Goal: Information Seeking & Learning: Understand process/instructions

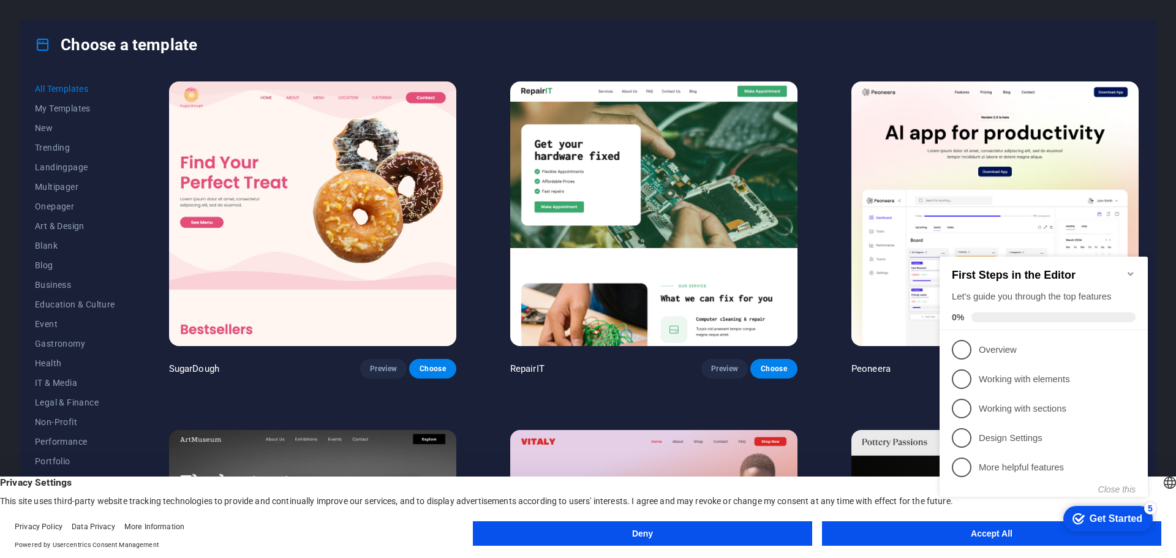
click div "checkmark Get Started 5 First Steps in the Editor Let's guide you through the t…"
click at [724, 533] on button "Deny" at bounding box center [642, 533] width 339 height 24
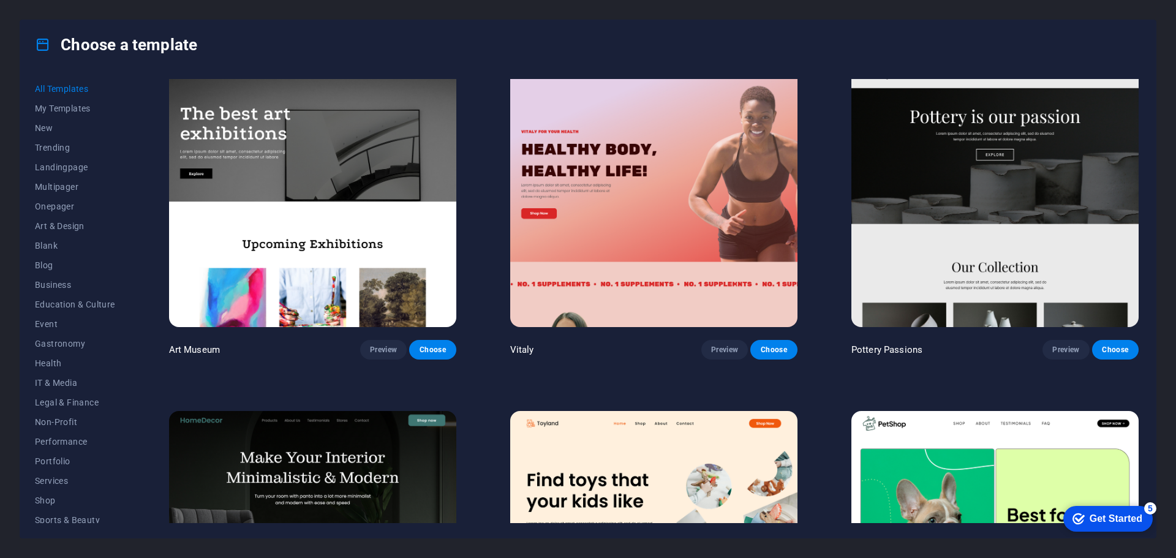
scroll to position [673, 0]
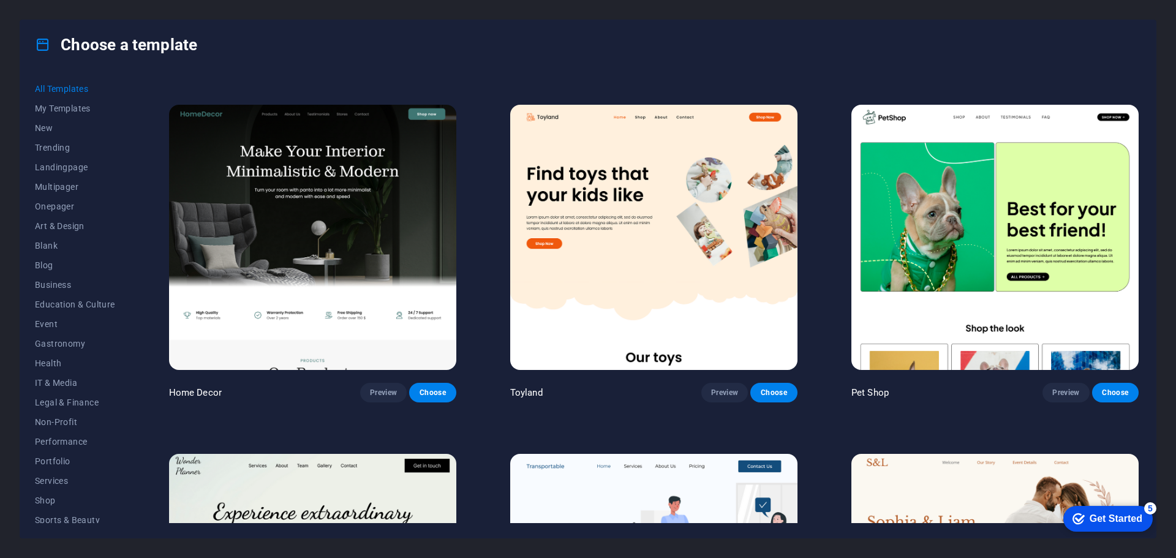
click at [1100, 520] on div "Get Started" at bounding box center [1115, 518] width 53 height 11
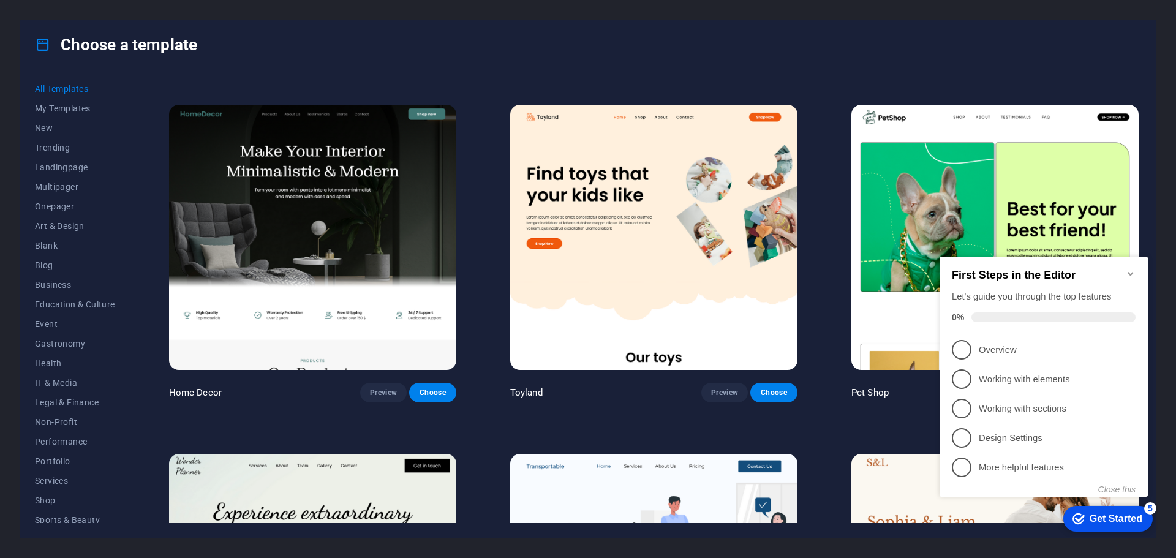
click at [1129, 272] on icon "Minimize checklist" at bounding box center [1130, 274] width 6 height 4
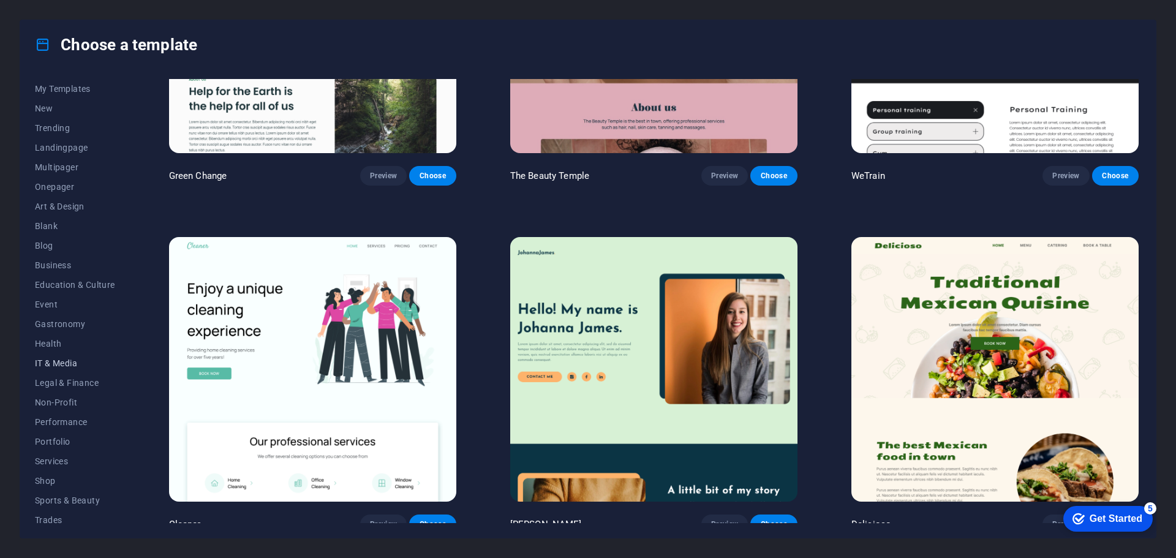
scroll to position [0, 0]
click at [45, 128] on span "New" at bounding box center [75, 128] width 80 height 10
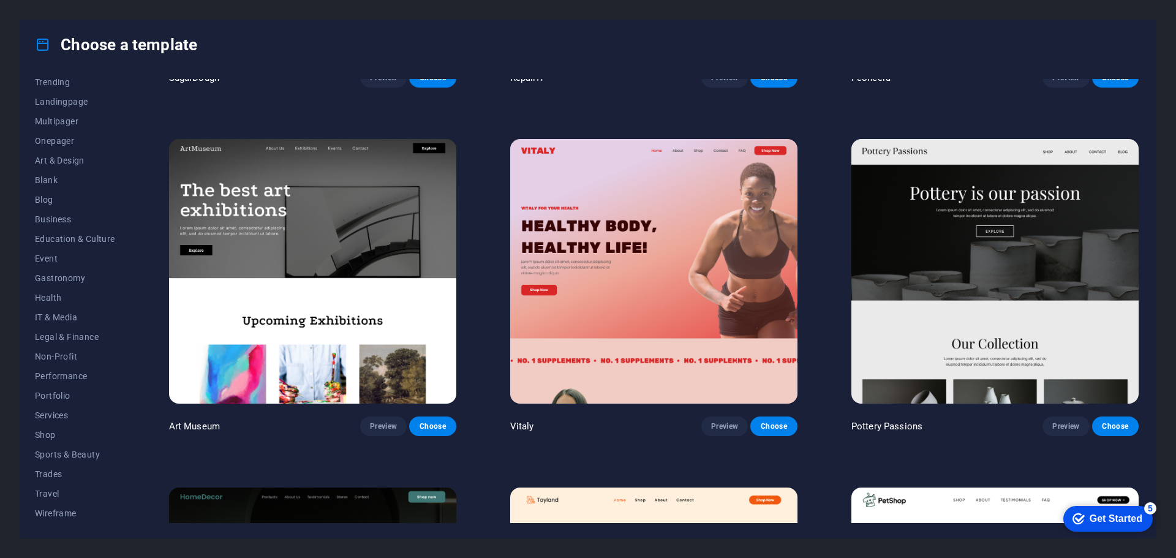
scroll to position [306, 0]
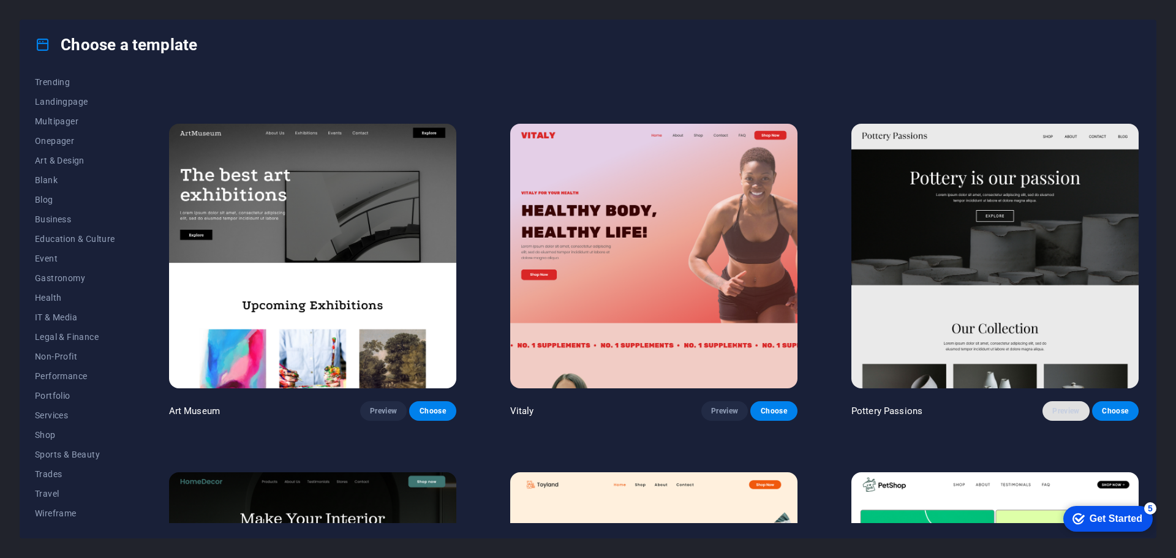
click at [1071, 406] on span "Preview" at bounding box center [1065, 411] width 27 height 10
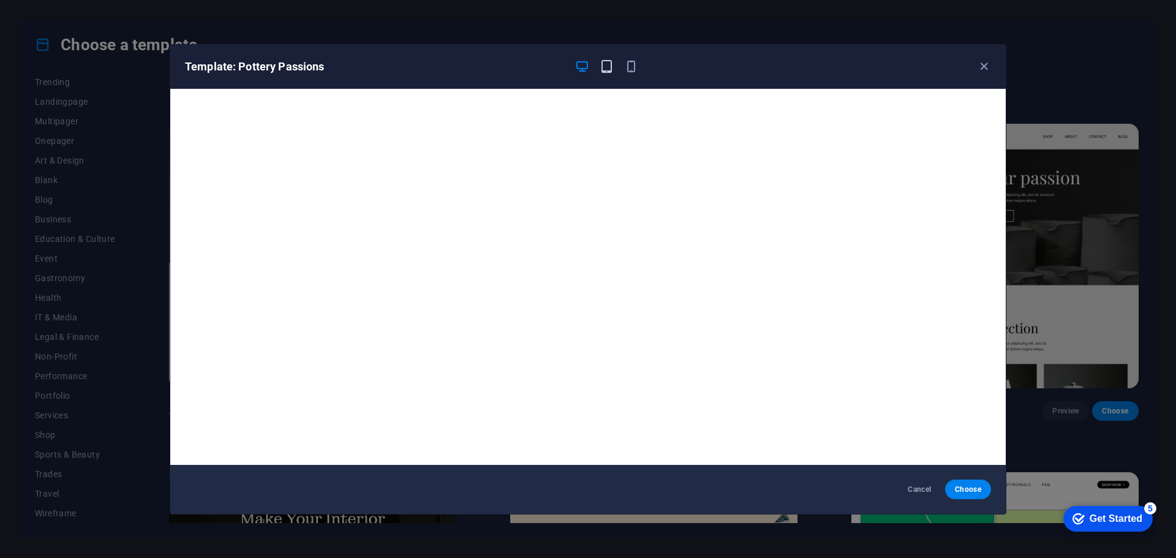
click at [608, 68] on icon "button" at bounding box center [606, 66] width 14 height 14
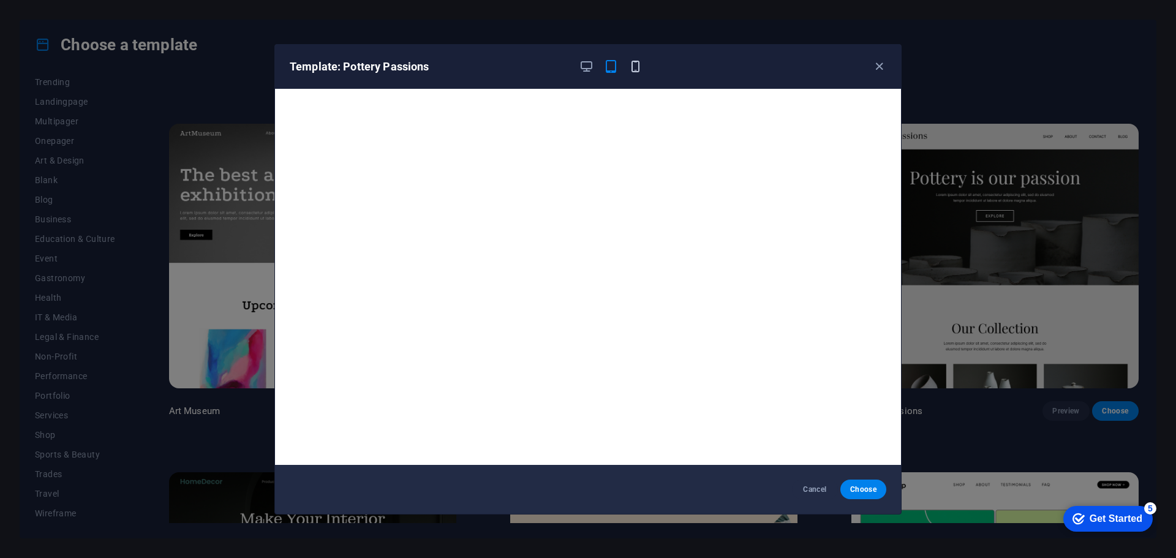
click at [633, 67] on icon "button" at bounding box center [635, 66] width 14 height 14
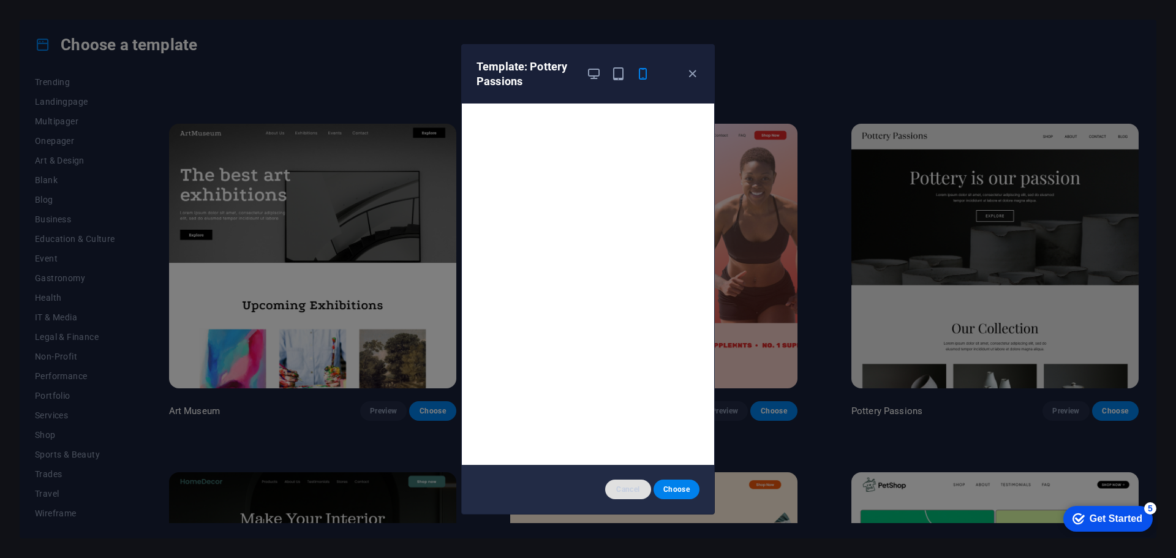
click at [626, 486] on span "Cancel" at bounding box center [628, 489] width 26 height 10
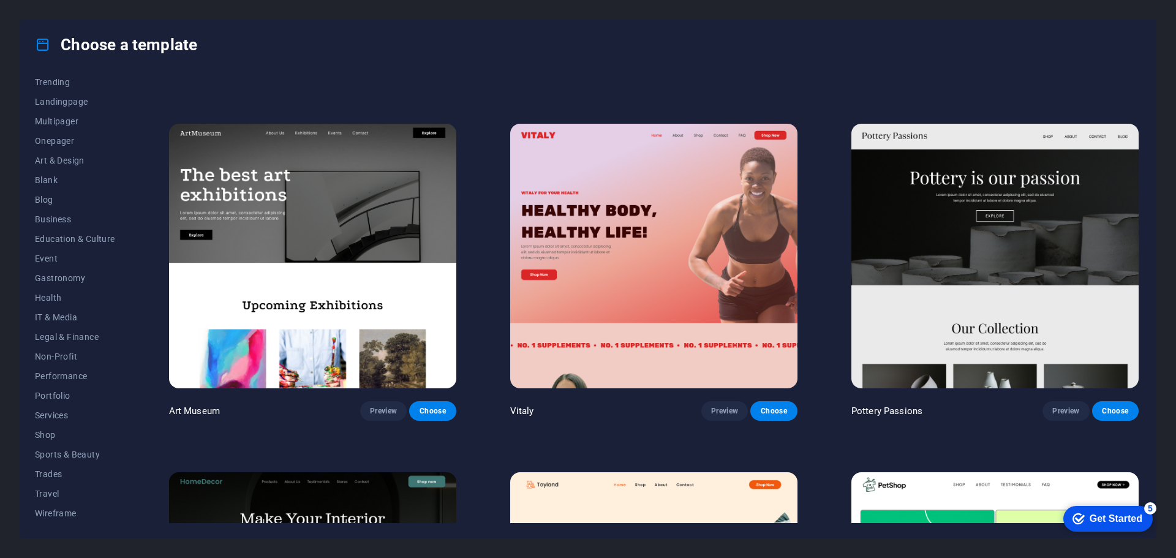
click at [1137, 513] on div "Get Started" at bounding box center [1115, 518] width 53 height 11
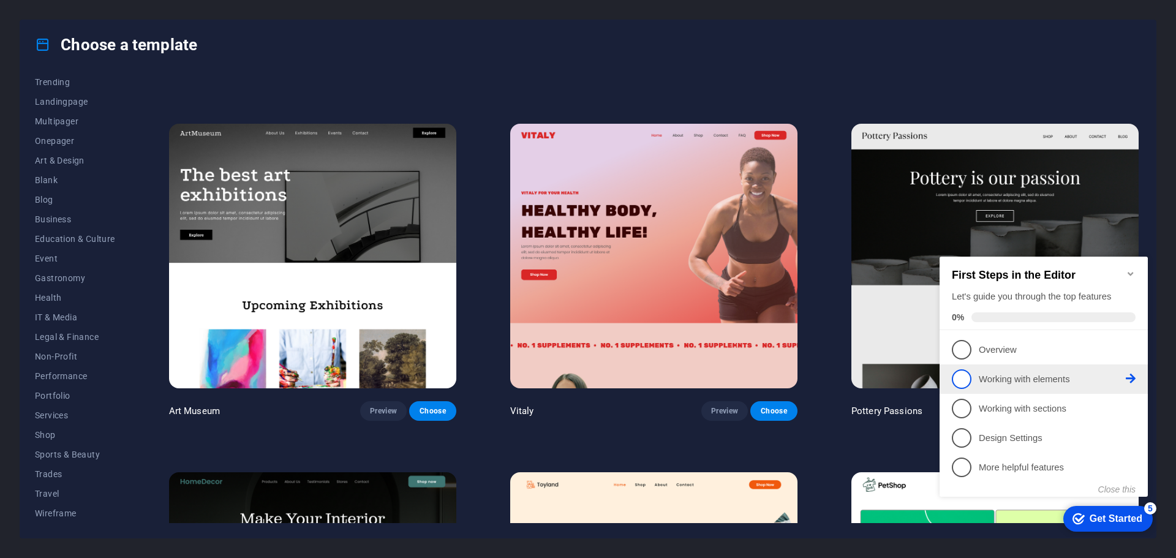
click at [1101, 381] on p "Working with elements - incomplete" at bounding box center [1051, 379] width 147 height 13
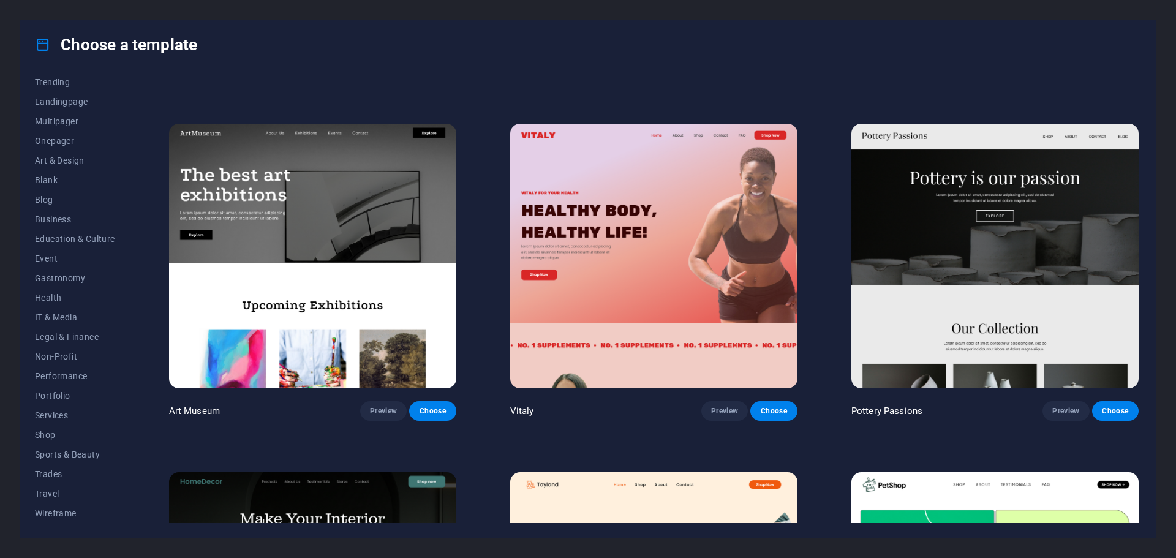
scroll to position [0, 0]
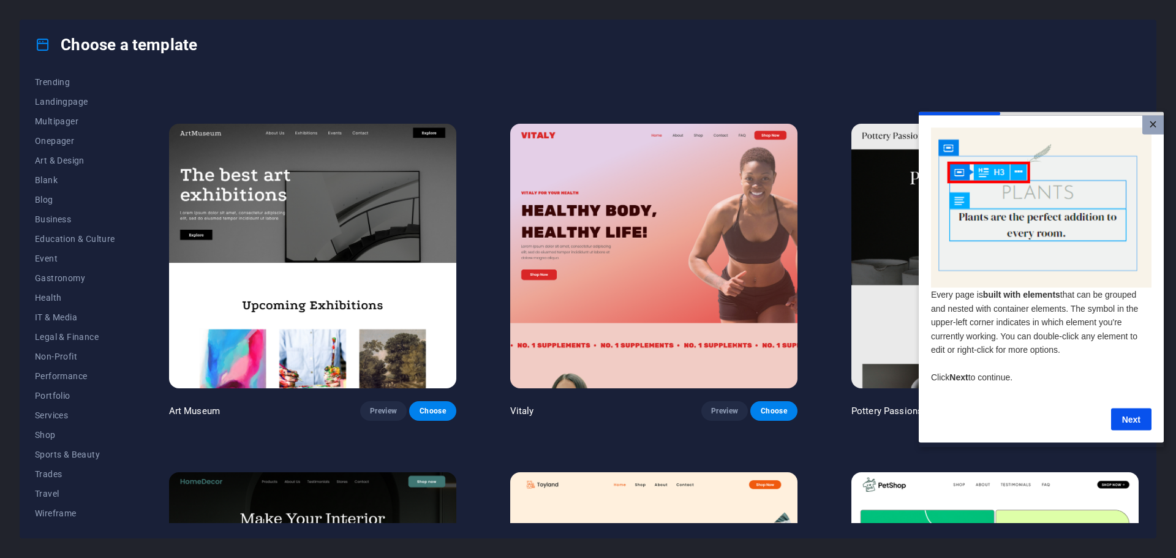
click at [1154, 119] on link "×" at bounding box center [1152, 124] width 21 height 19
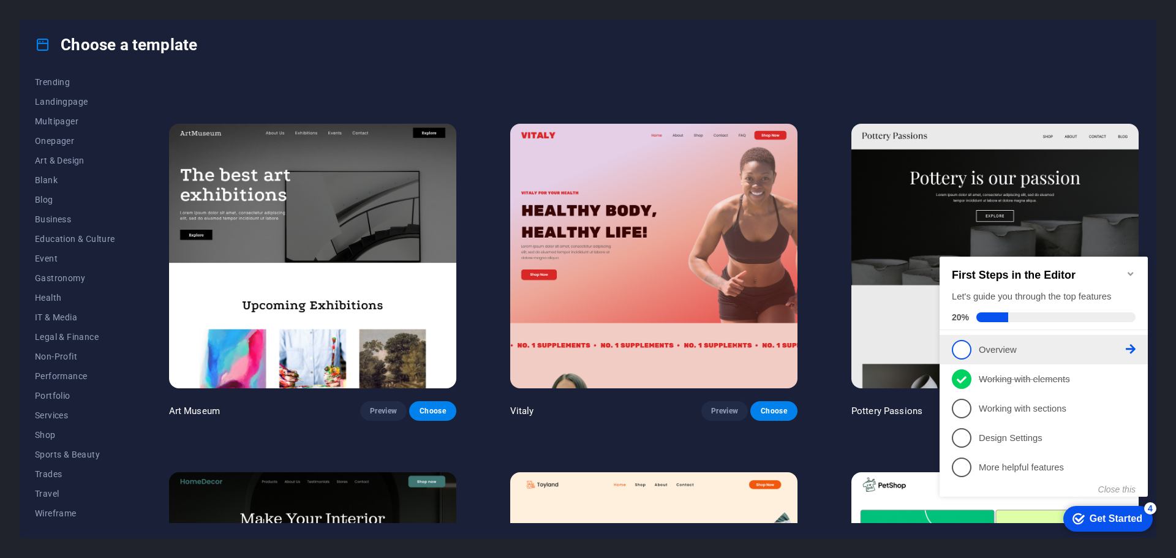
click at [1003, 345] on p "Overview - incomplete" at bounding box center [1051, 349] width 147 height 13
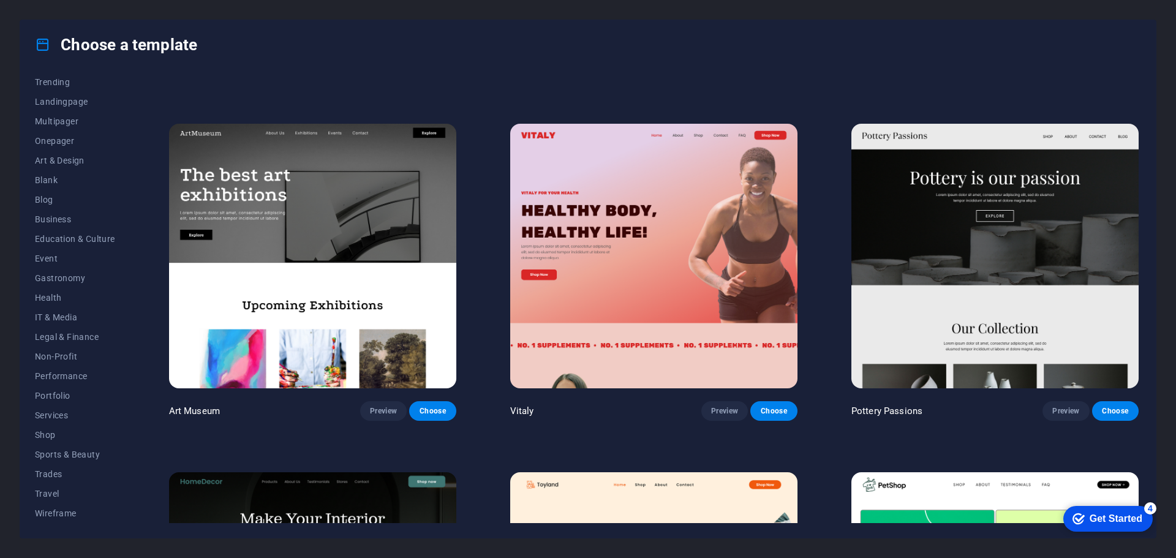
click at [1109, 522] on div "Get Started" at bounding box center [1115, 518] width 53 height 11
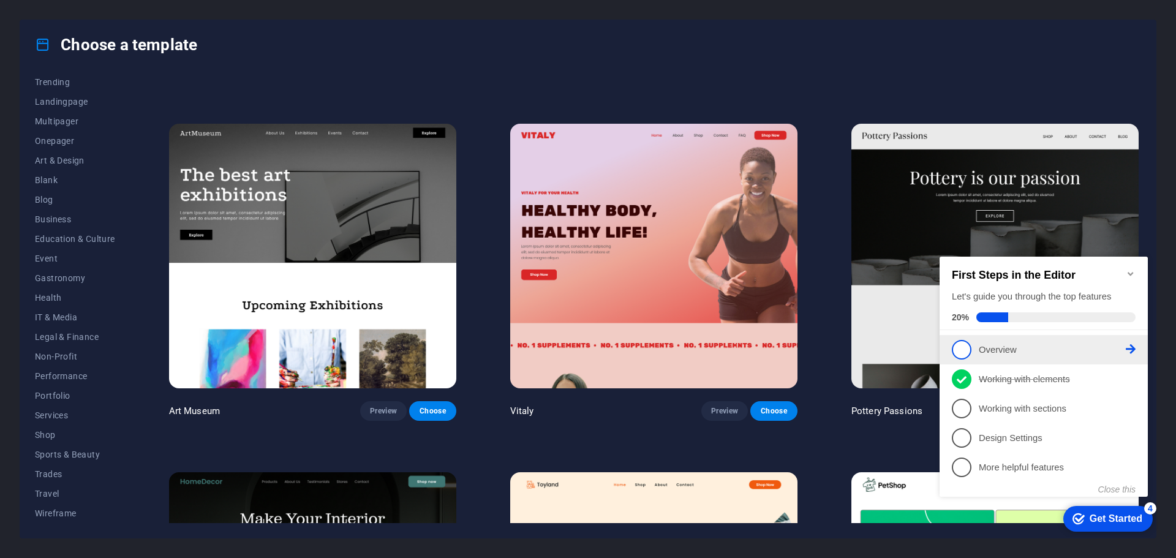
click at [963, 343] on span "1" at bounding box center [961, 350] width 20 height 20
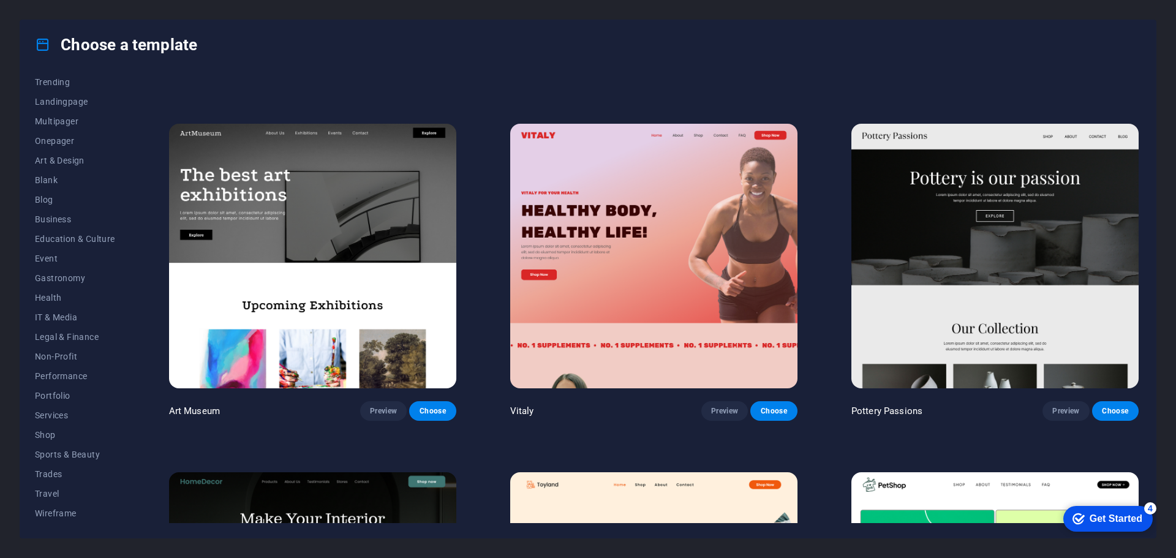
click at [1103, 513] on div "Get Started" at bounding box center [1115, 518] width 53 height 11
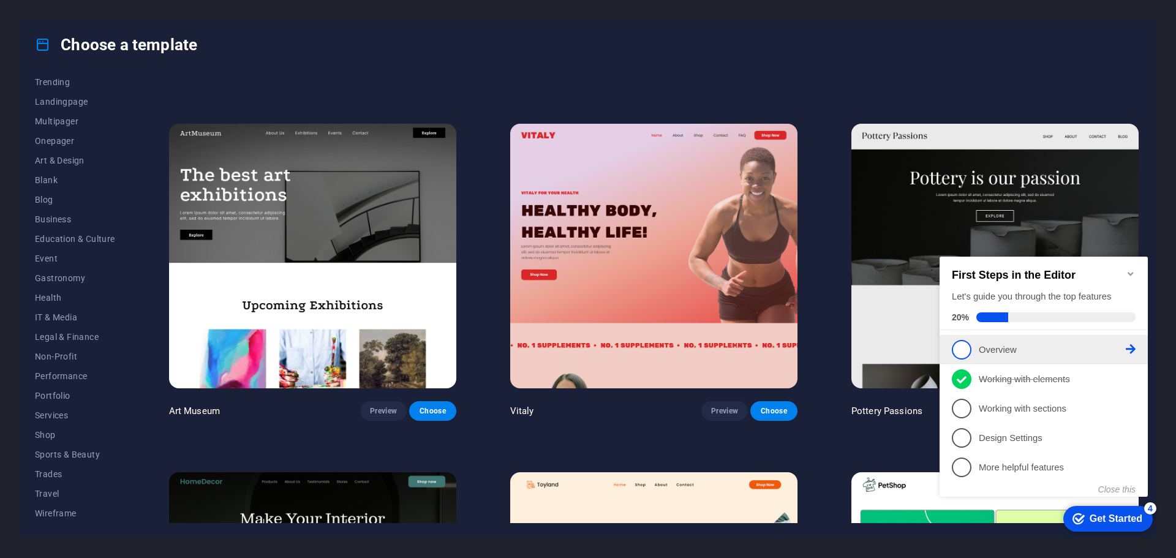
click at [1128, 346] on icon at bounding box center [1130, 349] width 10 height 10
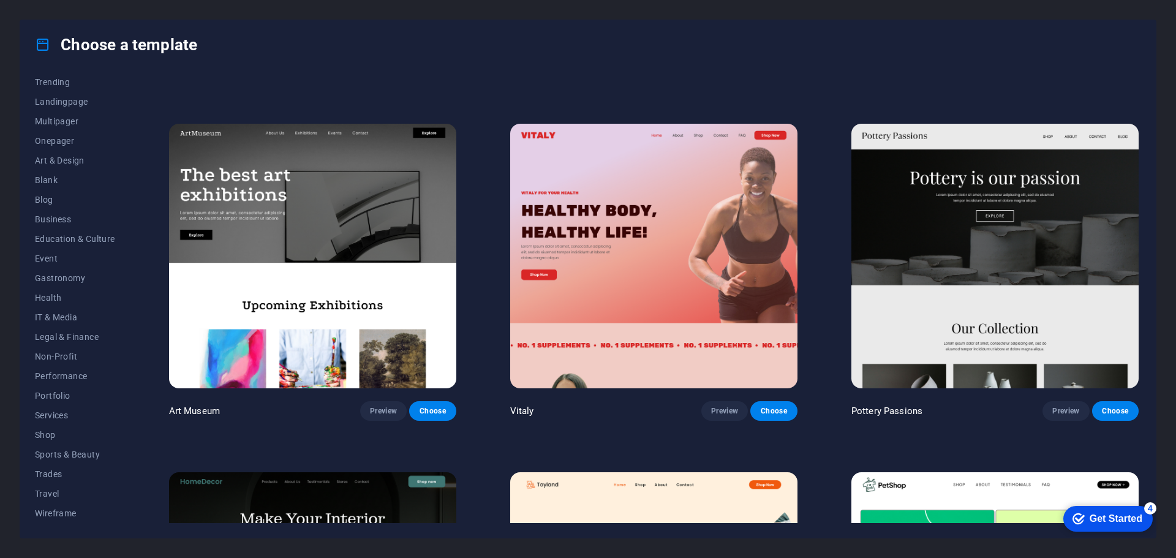
click at [1127, 523] on div "Get Started" at bounding box center [1115, 518] width 53 height 11
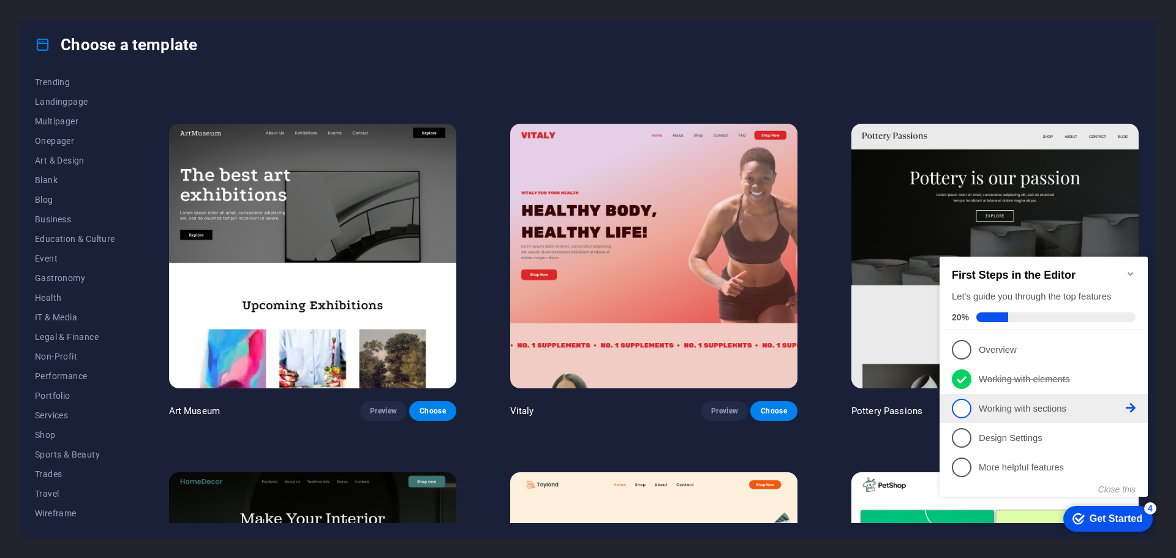
click at [1110, 405] on p "Working with sections - incomplete" at bounding box center [1051, 408] width 147 height 13
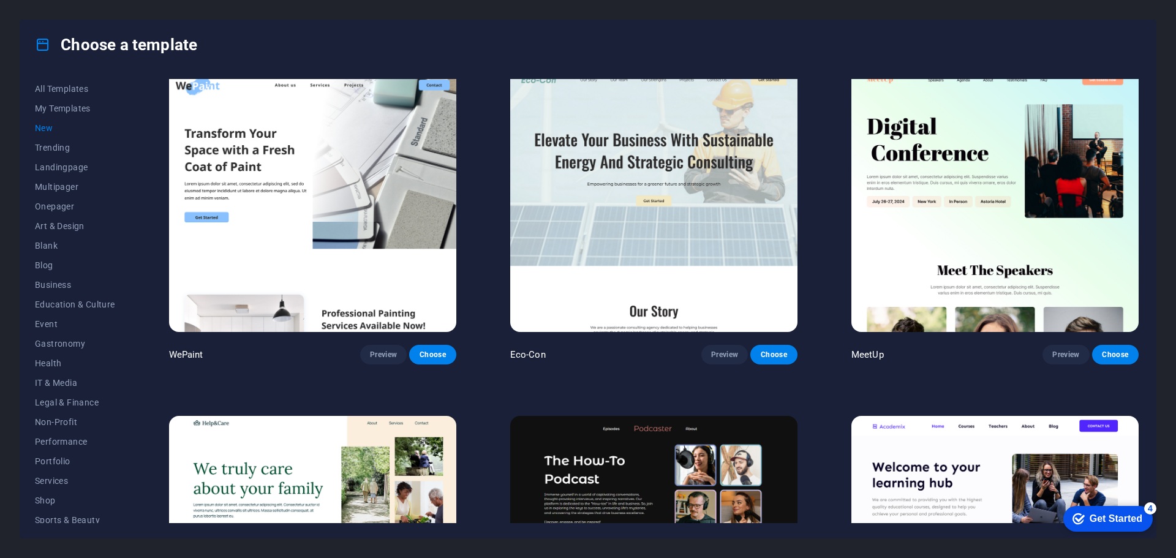
click at [1103, 514] on div "Get Started" at bounding box center [1115, 518] width 53 height 11
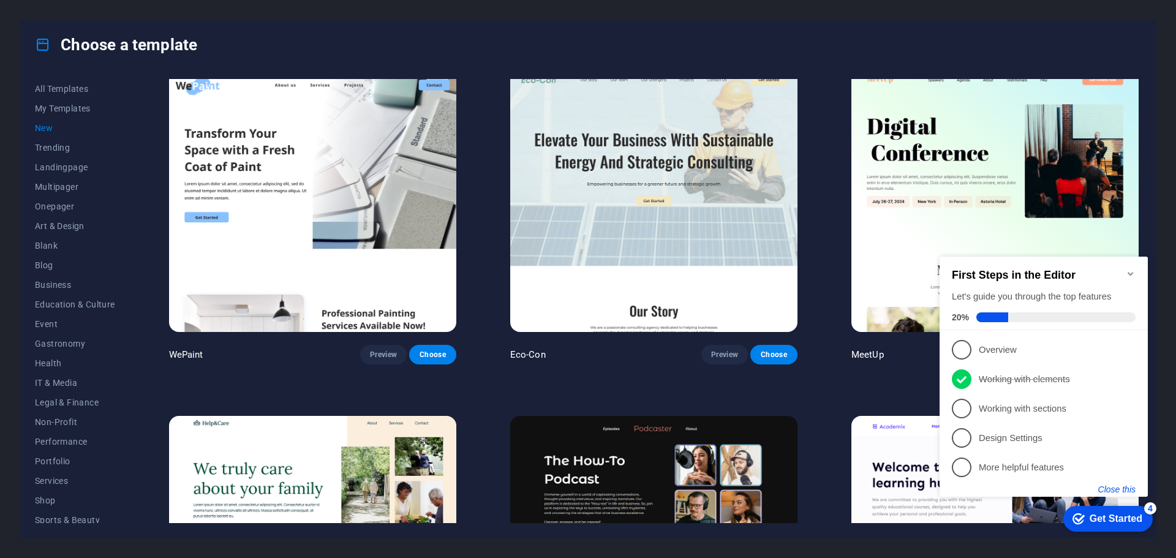
click at [1127, 493] on button "Close this" at bounding box center [1116, 489] width 37 height 10
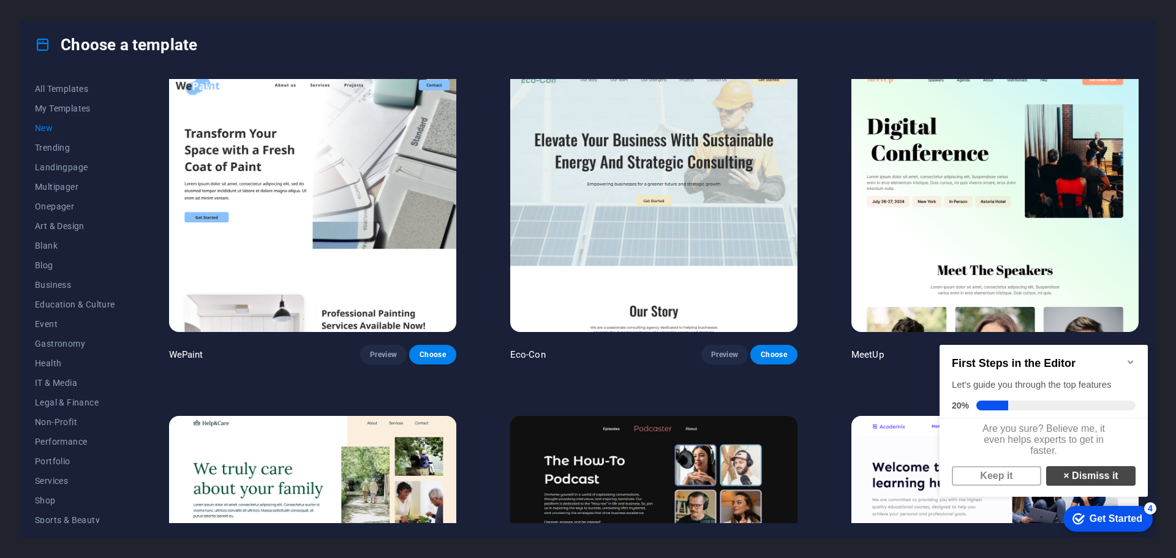
click at [1102, 485] on link "× Dismiss it" at bounding box center [1090, 476] width 89 height 20
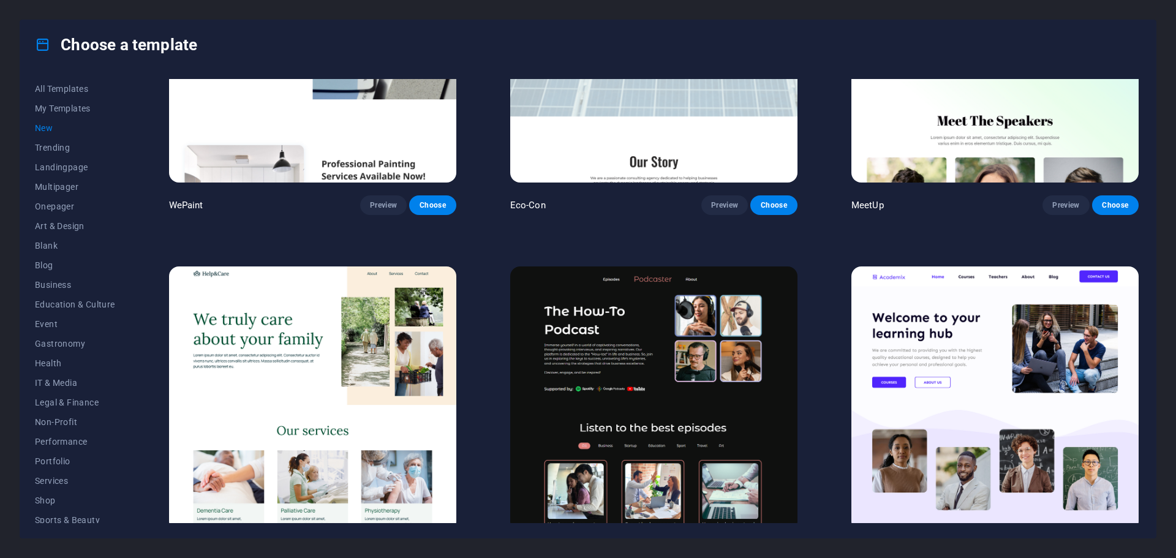
scroll to position [1590, 0]
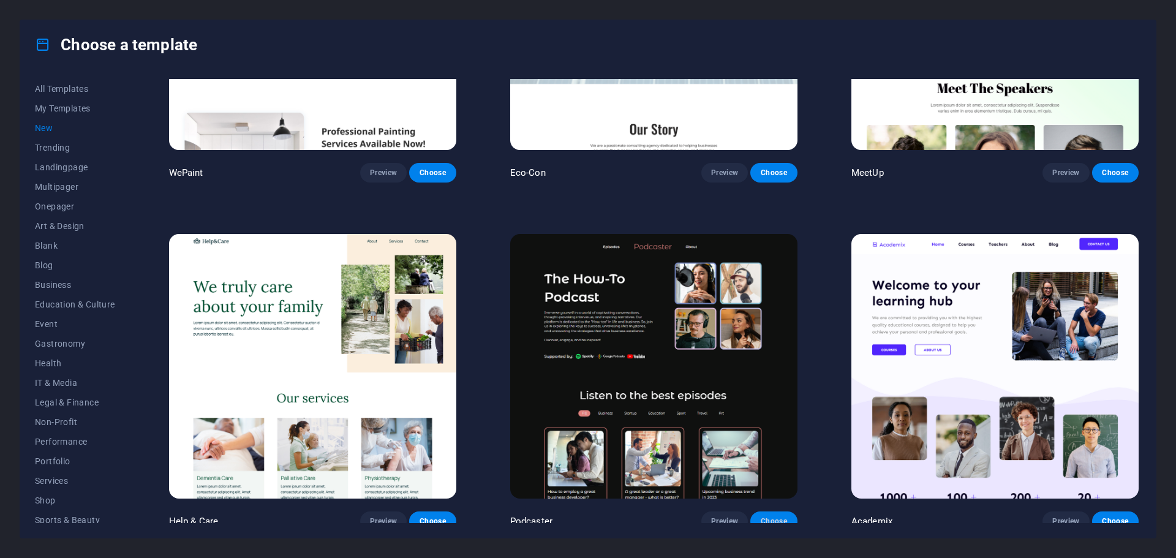
click at [773, 518] on button "Choose" at bounding box center [773, 521] width 47 height 20
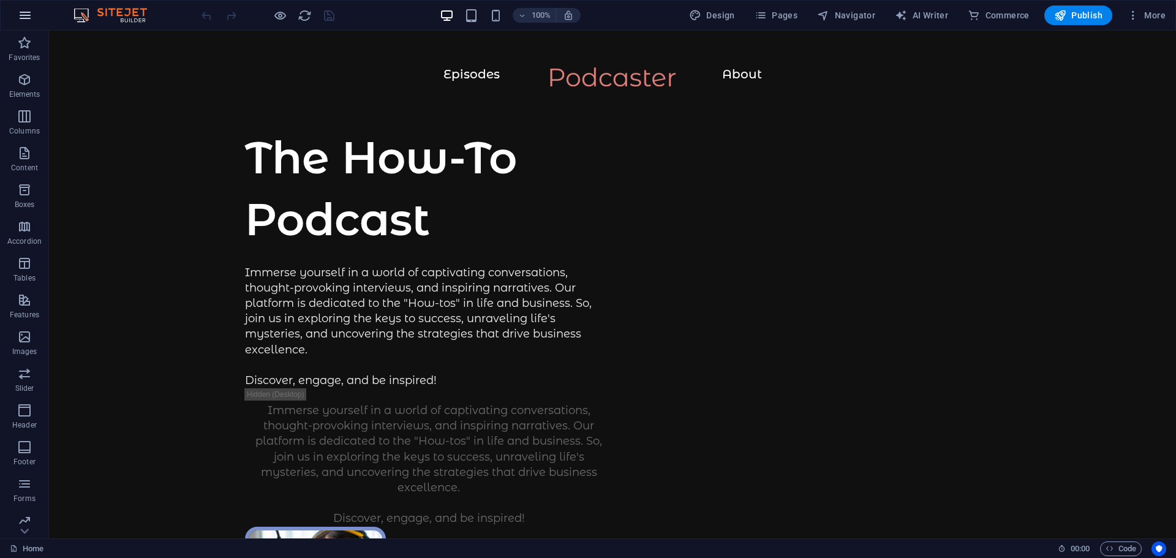
click at [27, 11] on icon "button" at bounding box center [25, 15] width 15 height 15
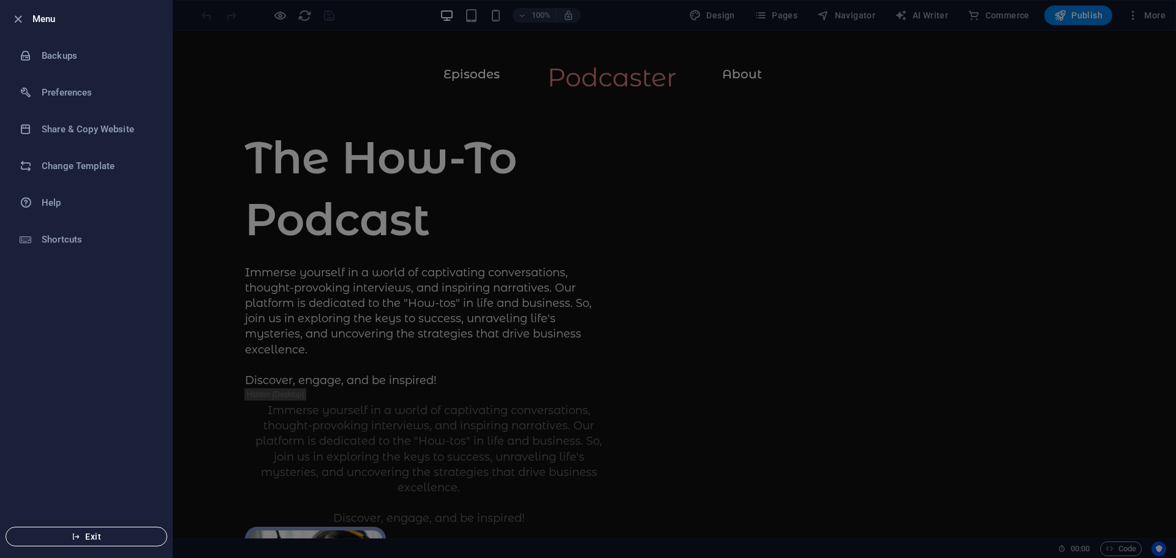
click at [115, 538] on span "Exit" at bounding box center [86, 536] width 141 height 10
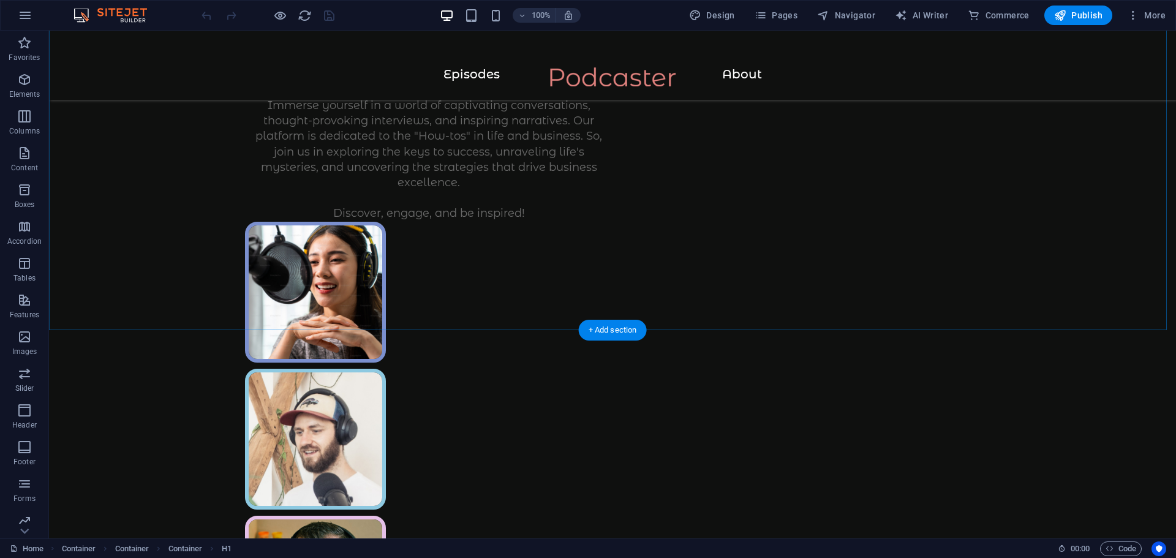
scroll to position [306, 0]
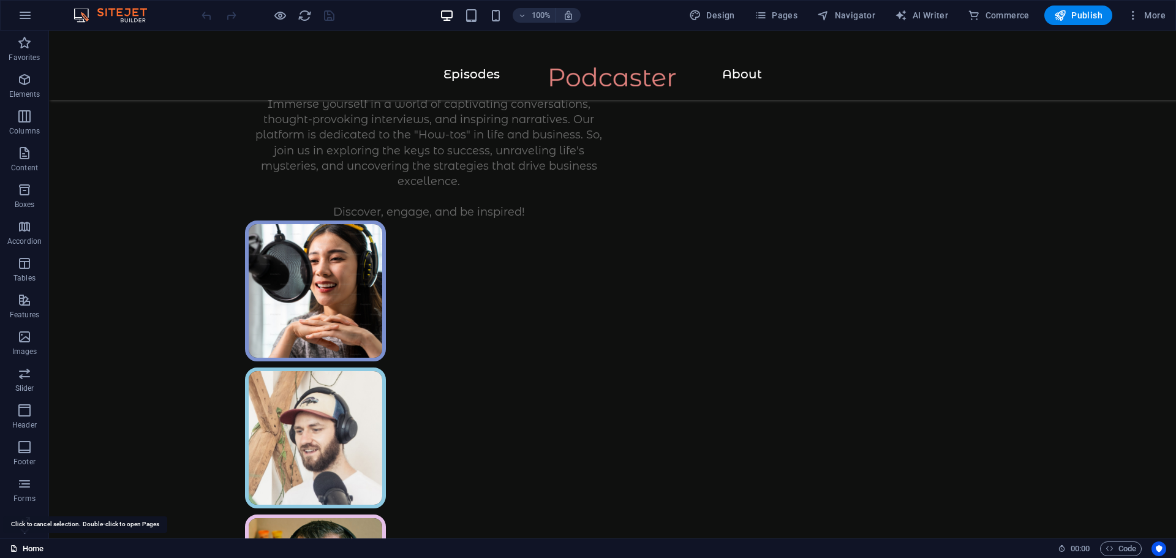
click at [29, 546] on link "Home" at bounding box center [27, 548] width 34 height 15
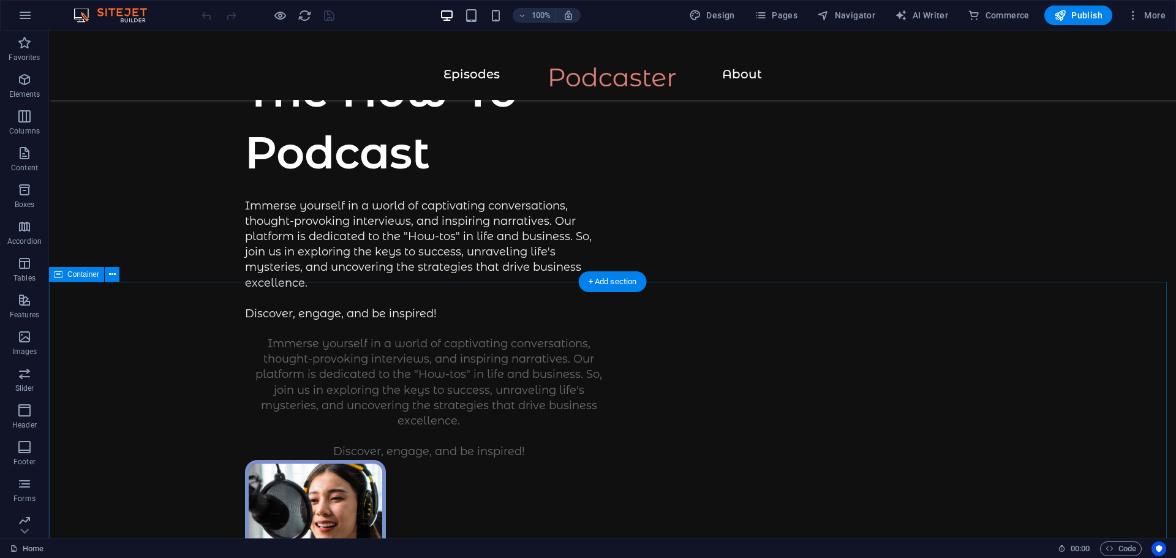
scroll to position [0, 0]
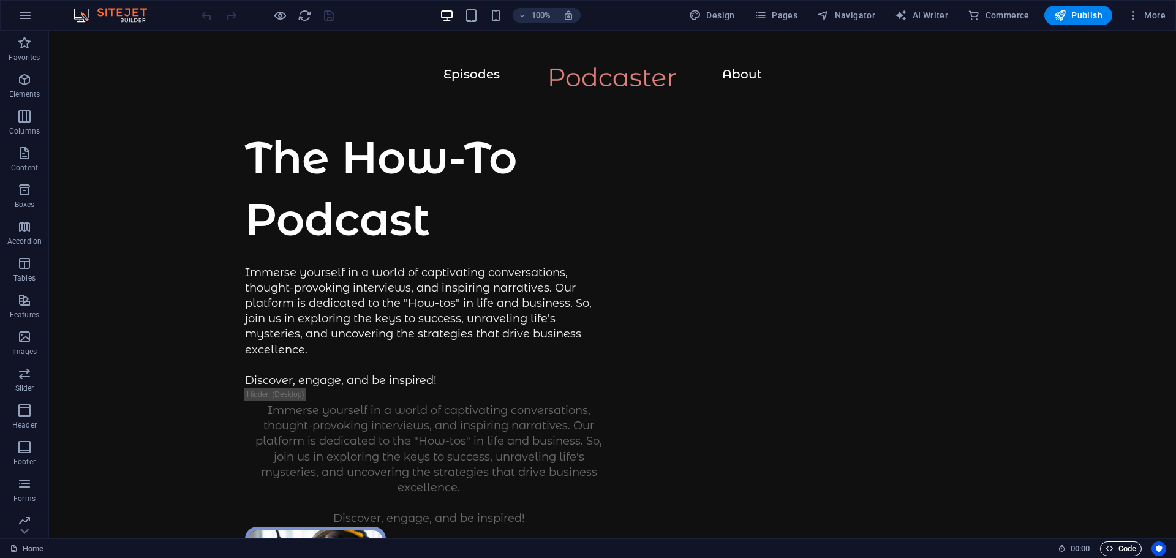
click at [1130, 549] on span "Code" at bounding box center [1120, 548] width 31 height 15
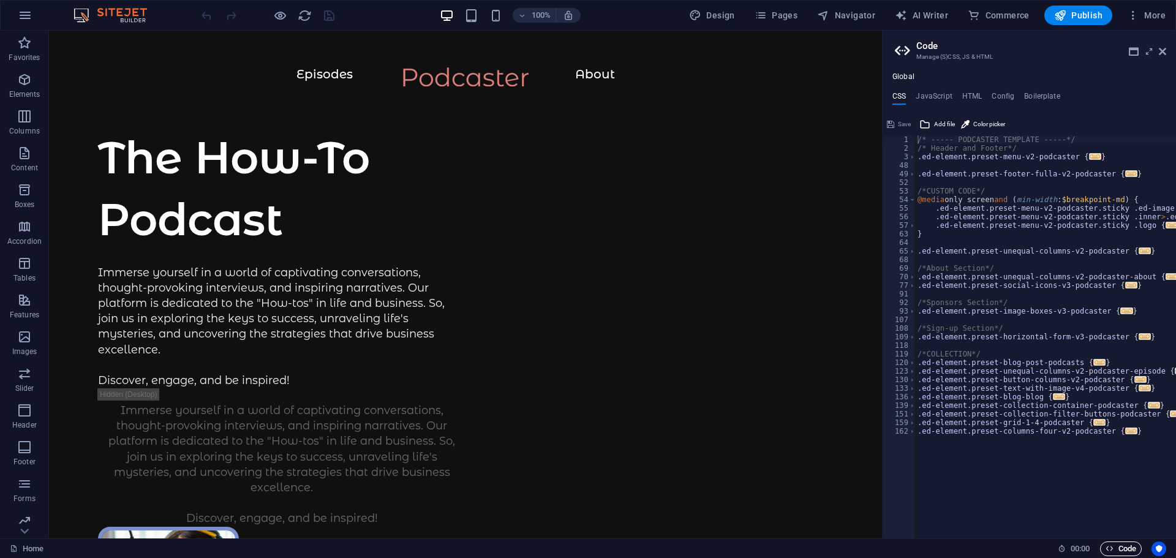
click at [1130, 549] on span "Code" at bounding box center [1120, 548] width 31 height 15
click at [1163, 48] on icon at bounding box center [1161, 52] width 7 height 10
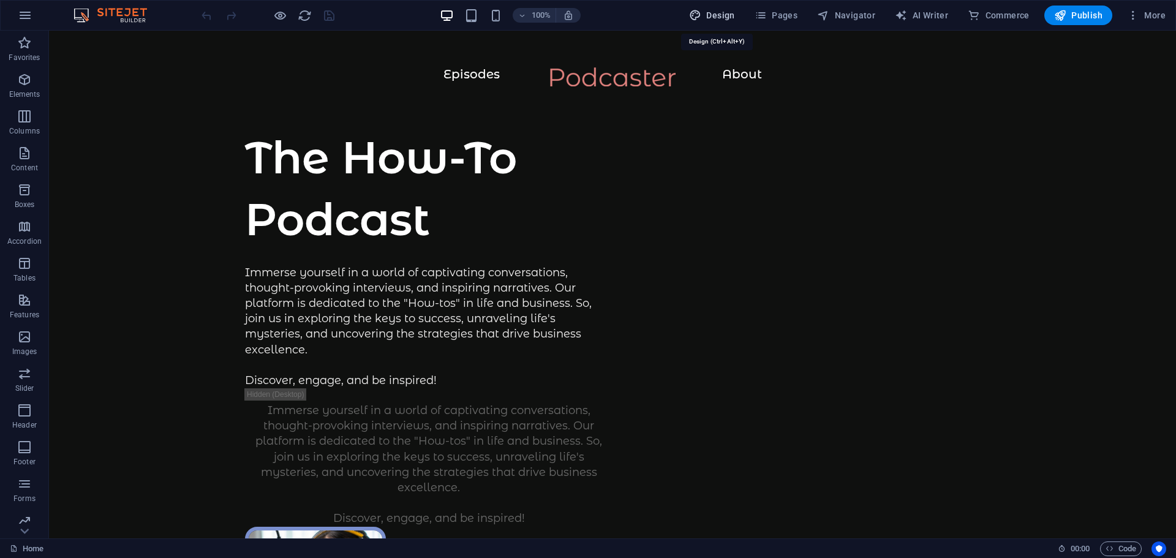
click at [726, 12] on span "Design" at bounding box center [712, 15] width 46 height 12
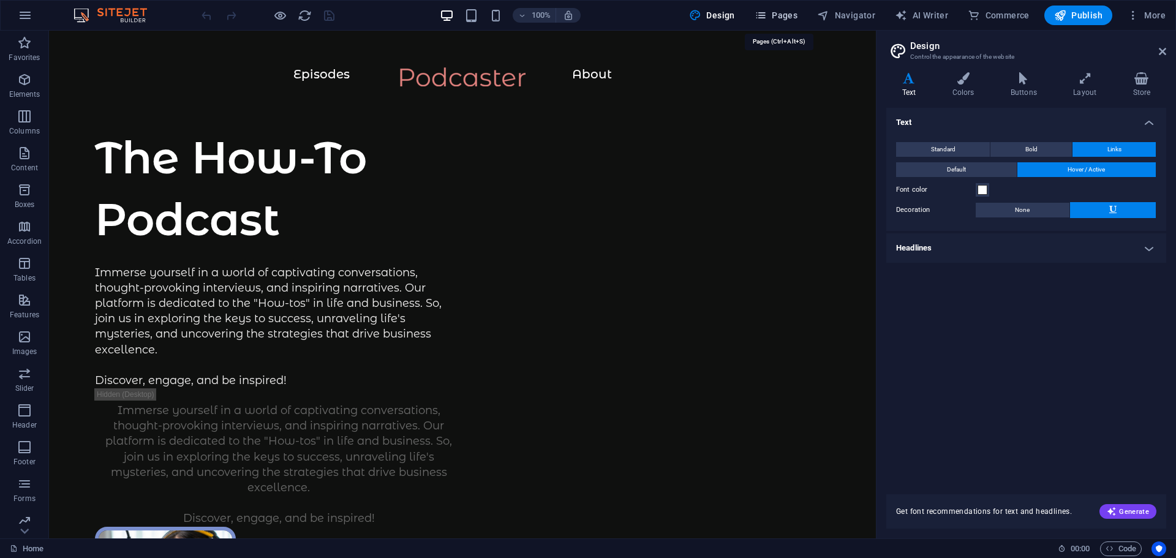
click at [787, 17] on span "Pages" at bounding box center [775, 15] width 43 height 12
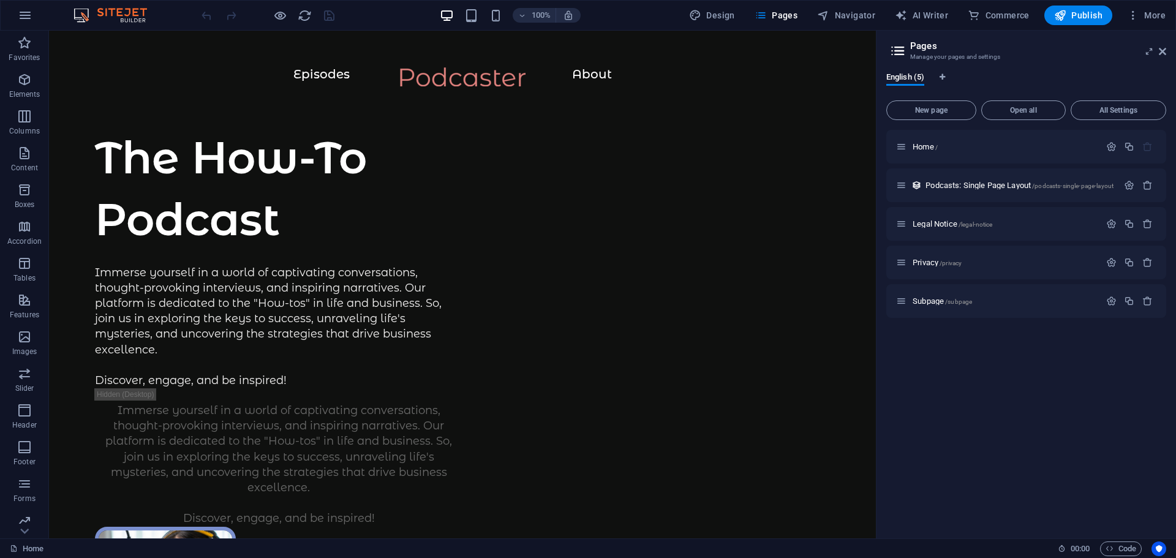
click at [872, 27] on div "100% Design Pages Navigator AI Writer Commerce Publish More" at bounding box center [588, 15] width 1174 height 29
